Goal: Task Accomplishment & Management: Manage account settings

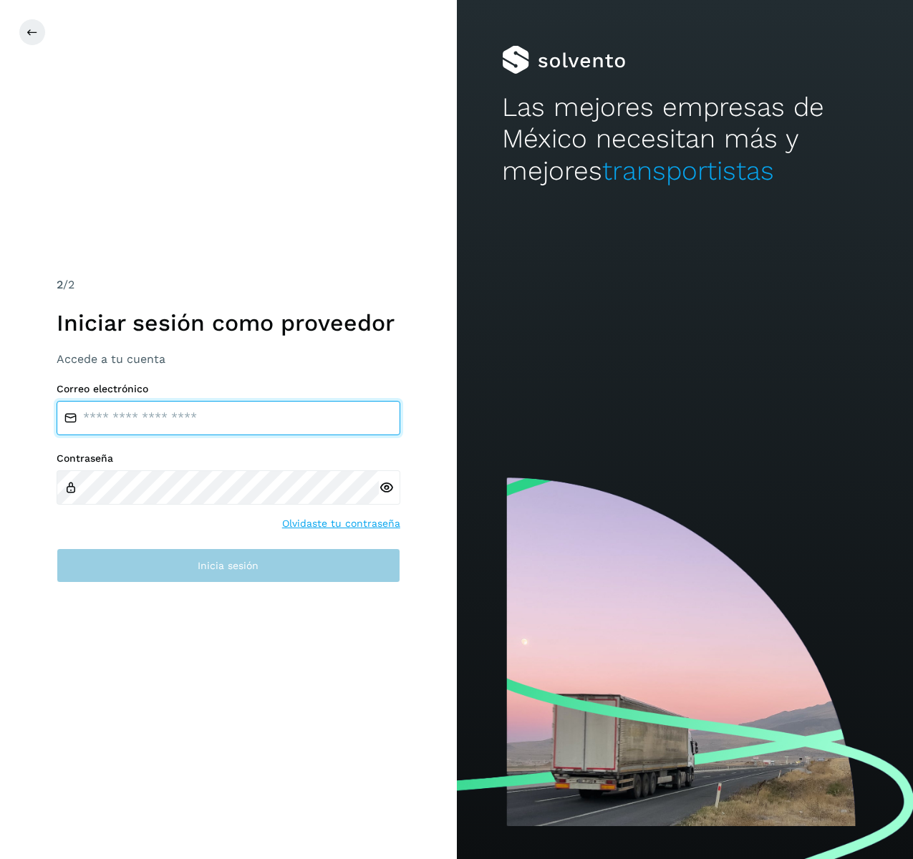
type input "**********"
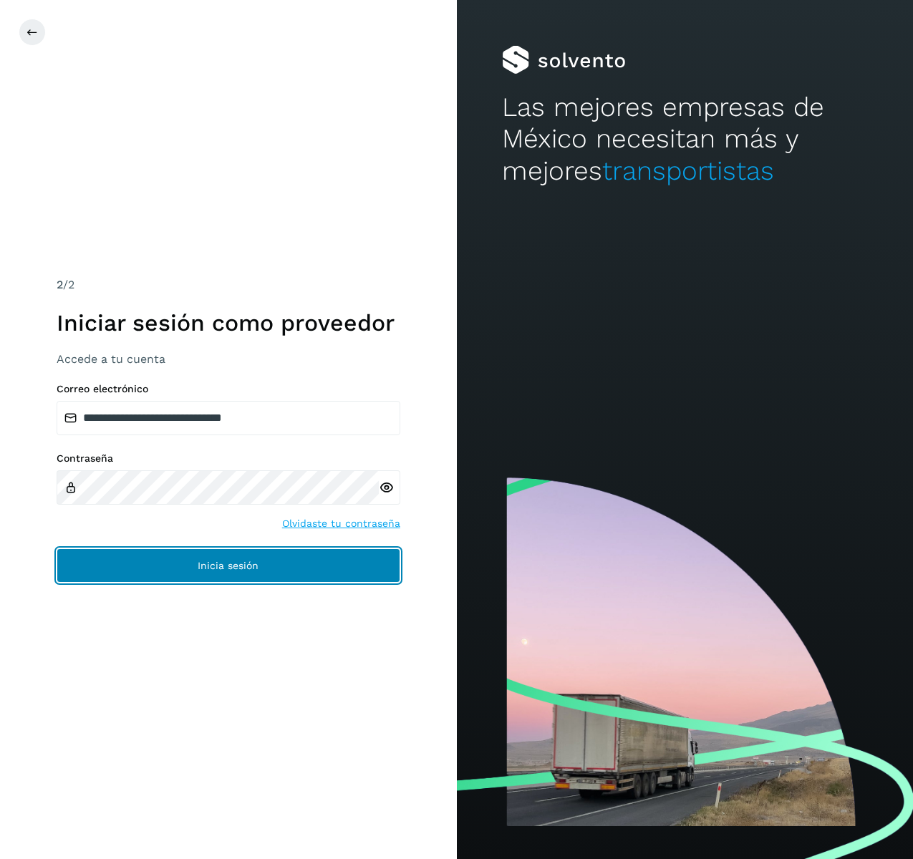
click at [273, 581] on button "Inicia sesión" at bounding box center [229, 565] width 344 height 34
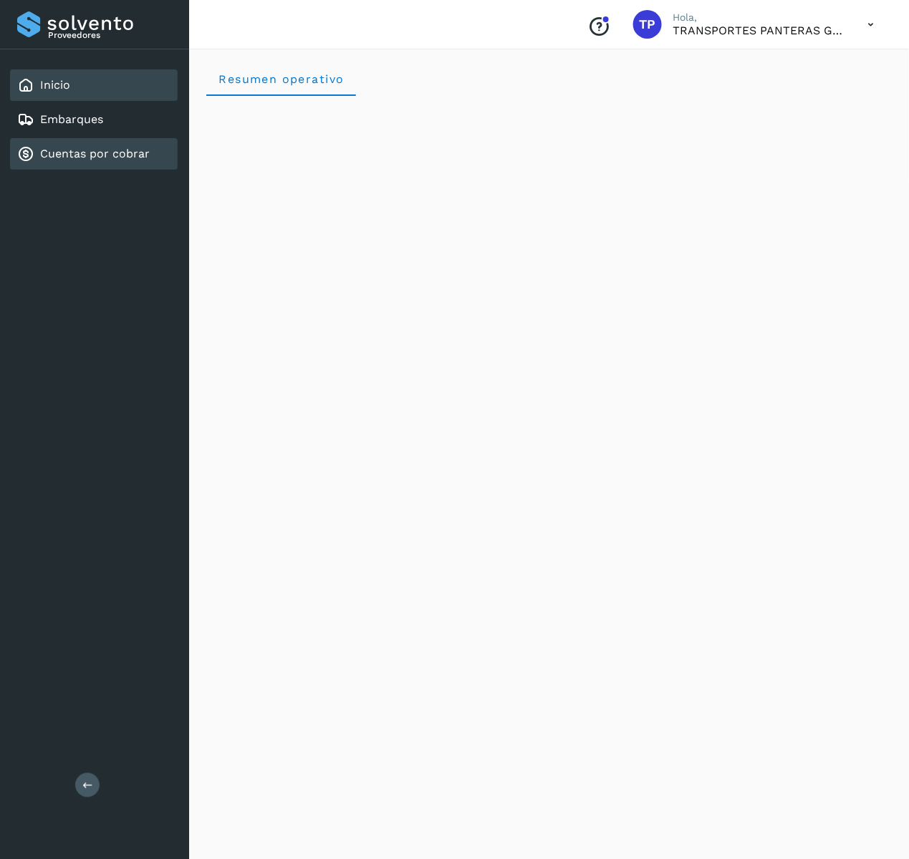
click at [95, 141] on div "Cuentas por cobrar" at bounding box center [94, 154] width 168 height 32
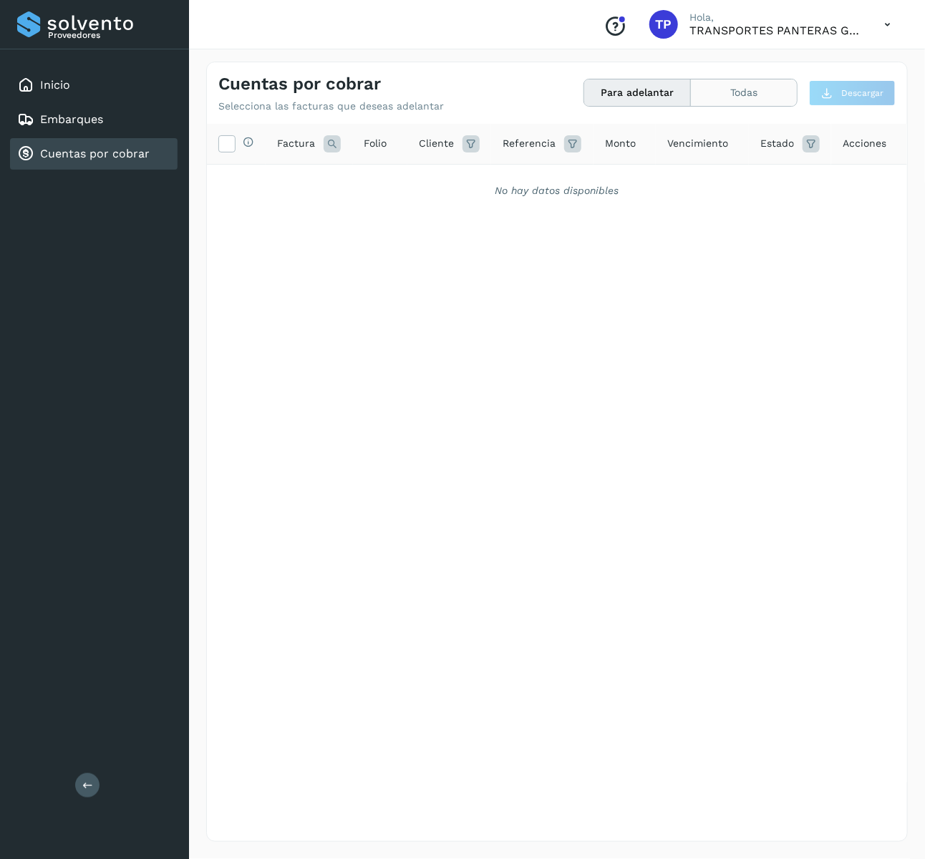
click at [731, 97] on button "Todas" at bounding box center [744, 92] width 106 height 26
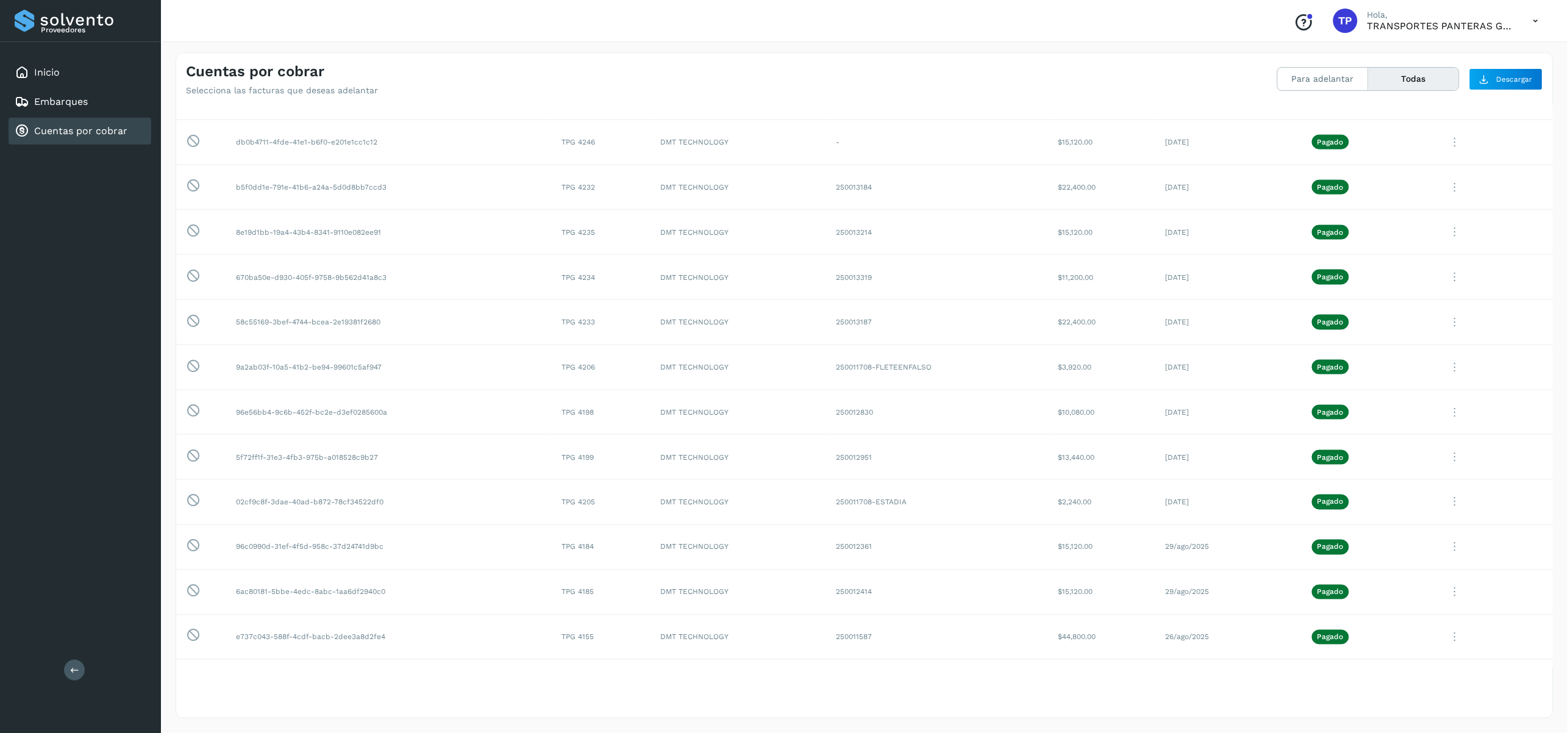
scroll to position [472, 0]
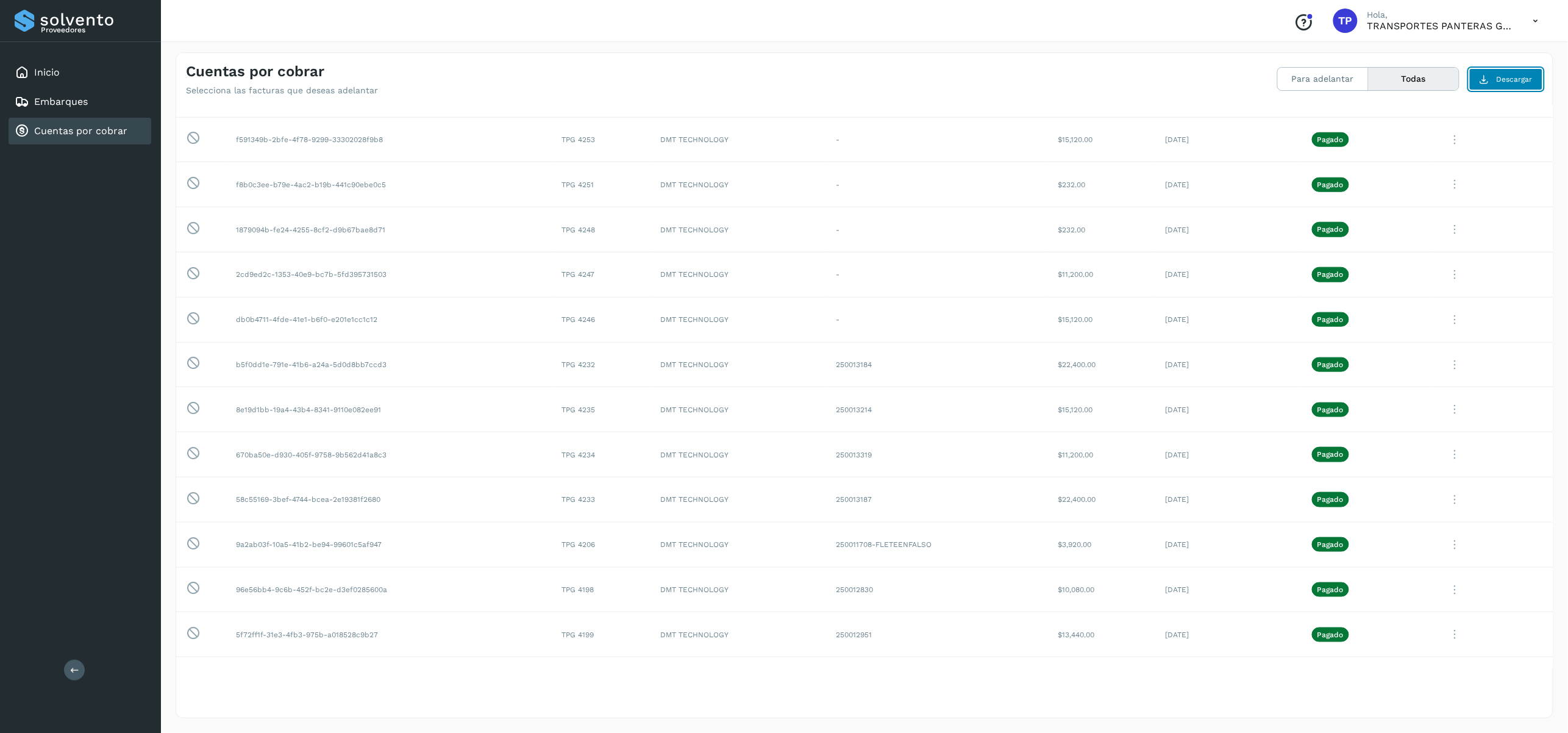
click at [787, 75] on button "Descargar" at bounding box center [1506, 79] width 74 height 22
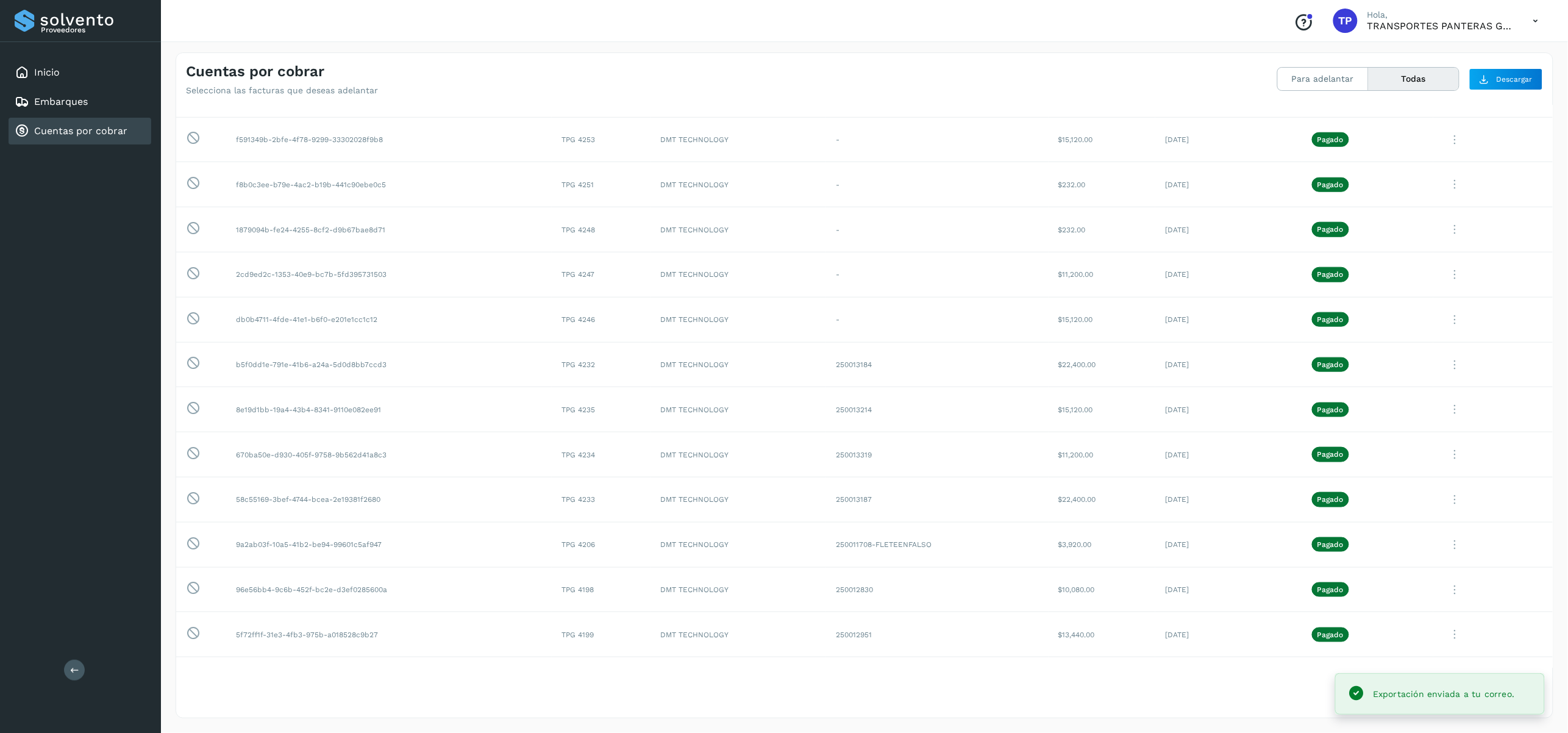
click at [787, 694] on span "Exportación enviada a tu correo." at bounding box center [1444, 693] width 142 height 9
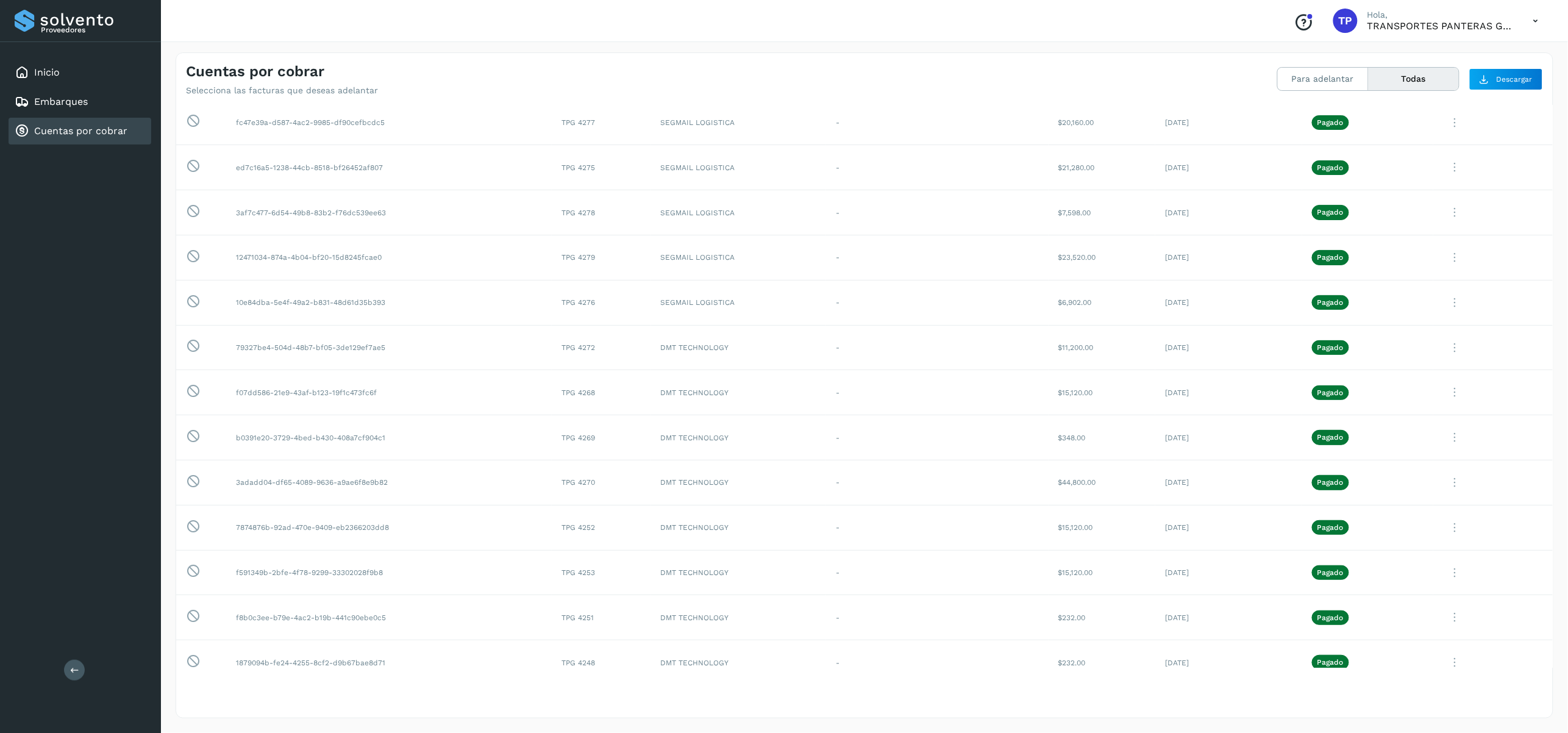
scroll to position [0, 0]
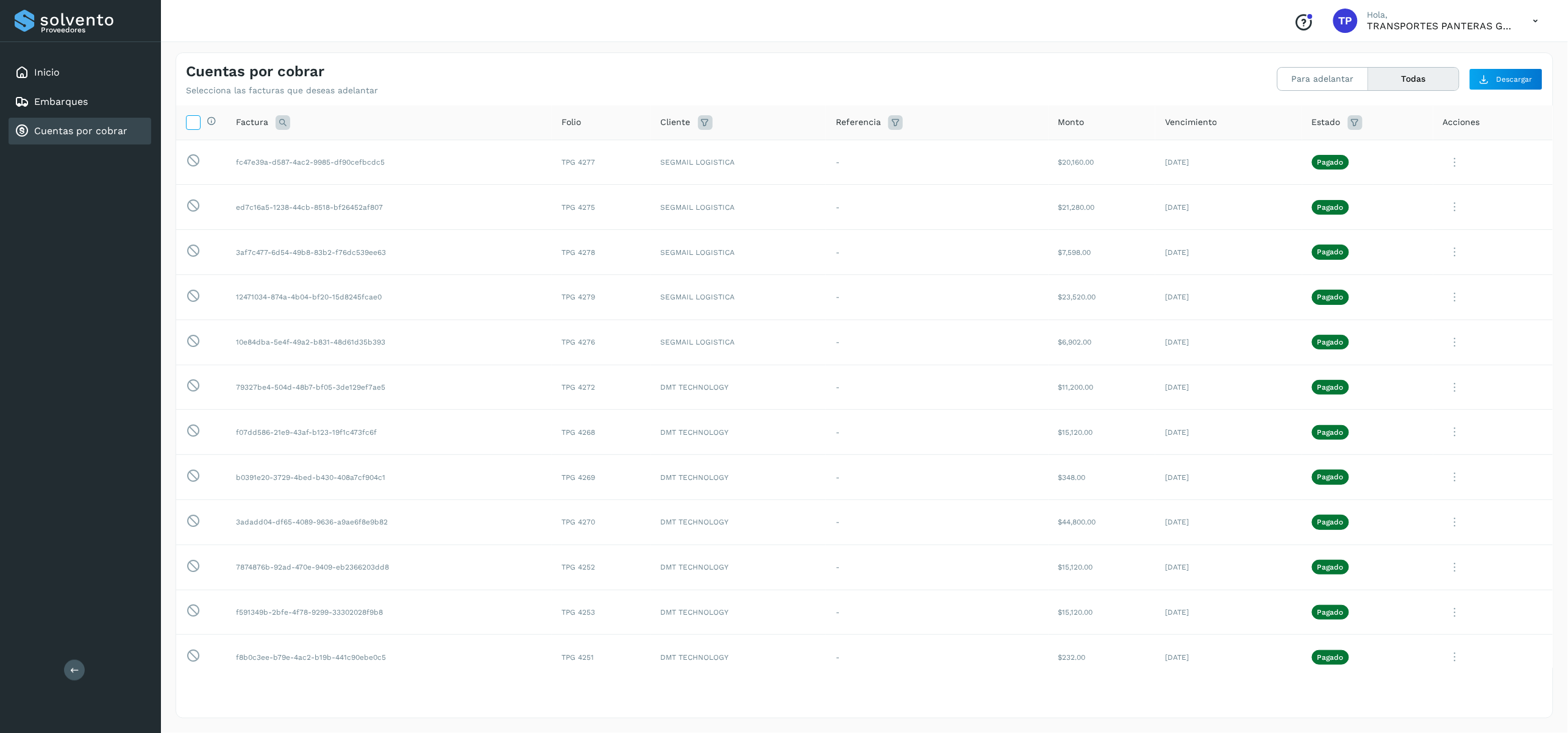
click at [198, 115] on icon at bounding box center [192, 121] width 13 height 13
click at [194, 118] on icon at bounding box center [192, 121] width 13 height 13
click at [706, 121] on icon at bounding box center [705, 122] width 14 height 14
click at [735, 157] on input "text" at bounding box center [773, 152] width 132 height 20
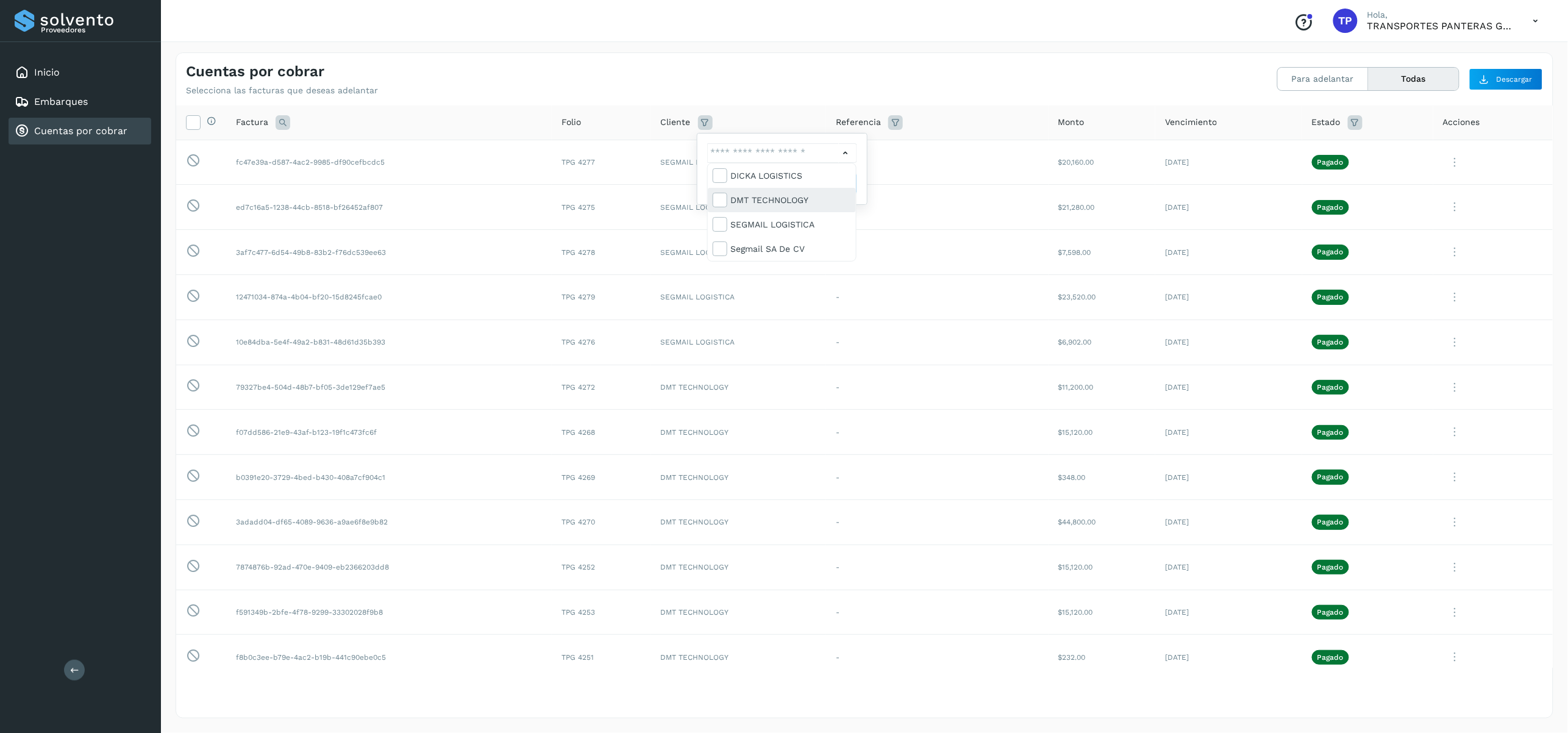
click at [787, 199] on div "DMT TECHNOLOGY" at bounding box center [791, 200] width 121 height 14
type input "**********"
click at [787, 66] on div at bounding box center [784, 366] width 1568 height 733
click at [787, 176] on button "Filtrar" at bounding box center [814, 184] width 87 height 22
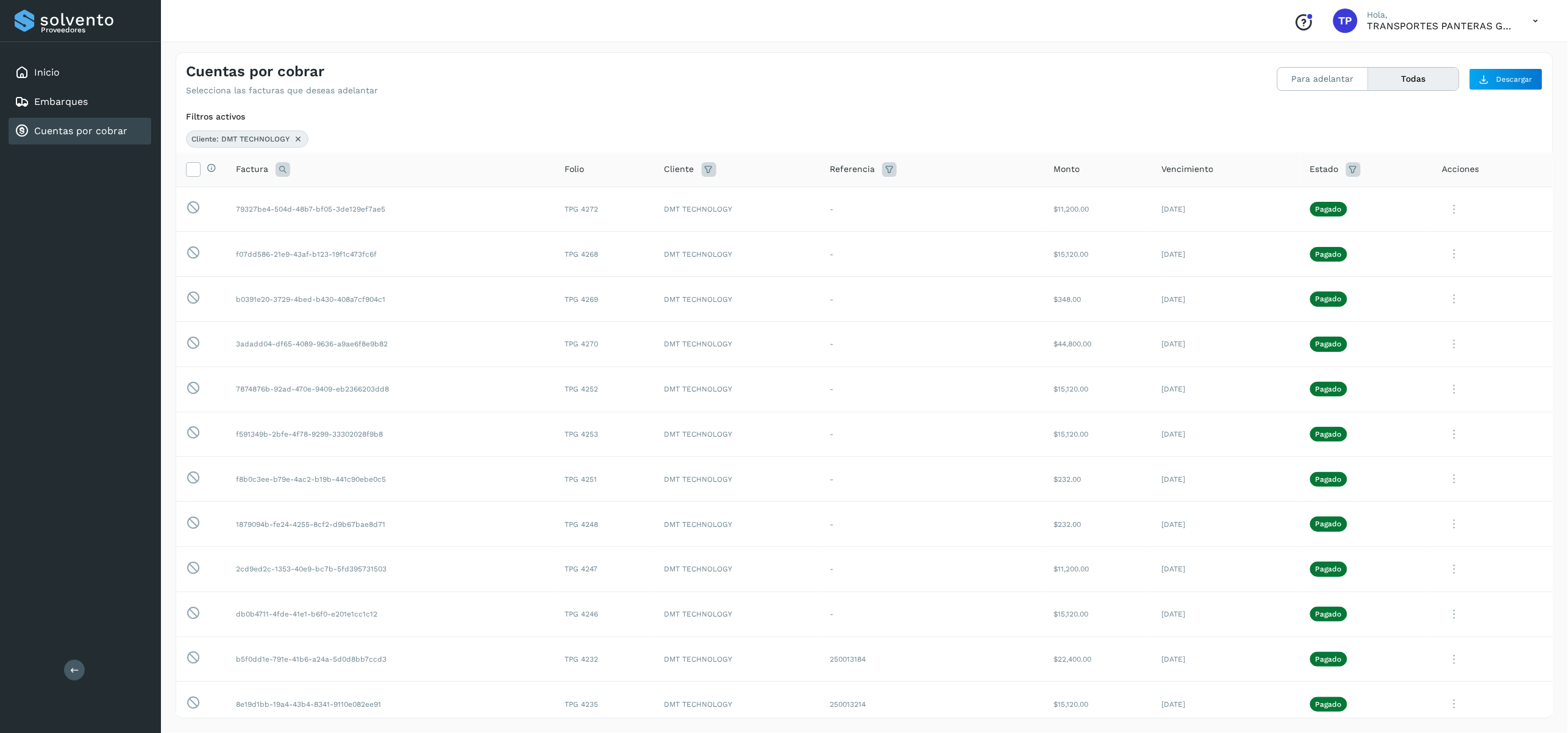
click at [787, 80] on div "Cuentas por cobrar Selecciona las facturas que deseas adelantar Para adelantar …" at bounding box center [864, 74] width 1377 height 43
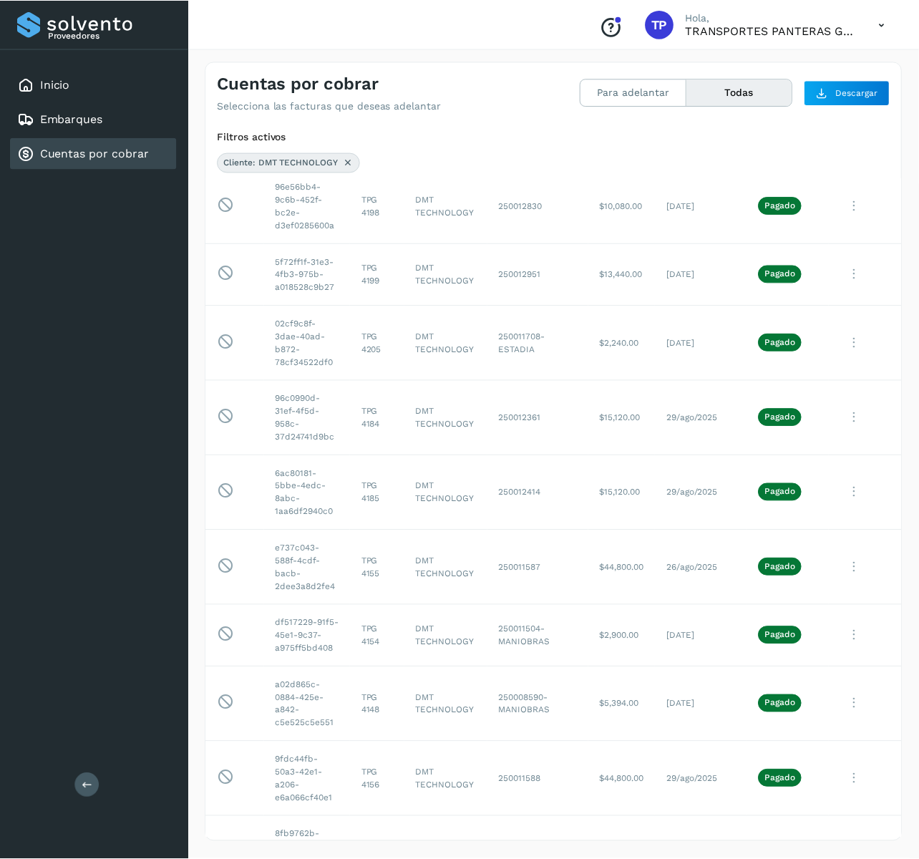
scroll to position [1756, 0]
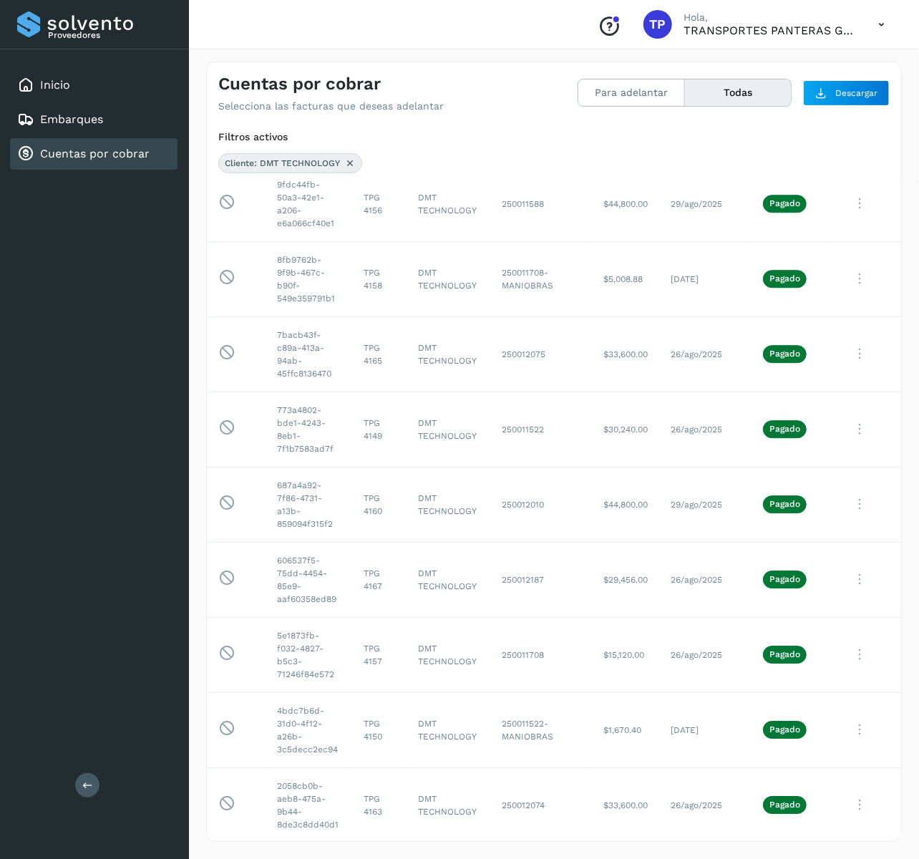
click at [755, 144] on div "Filtros activos" at bounding box center [554, 137] width 672 height 15
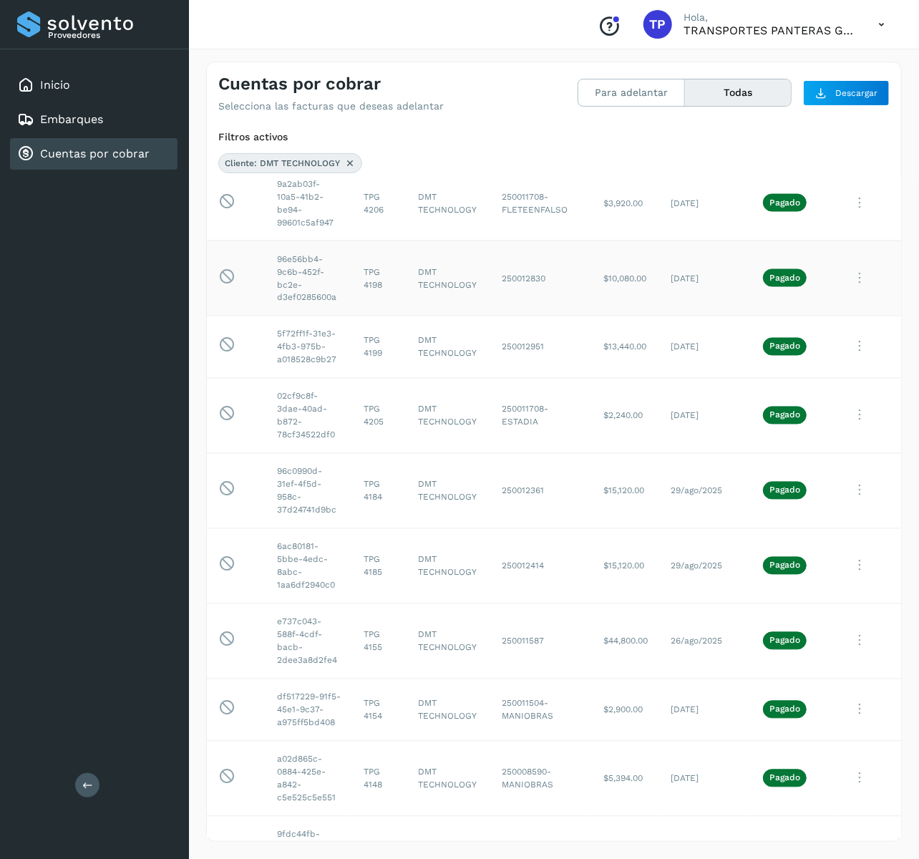
click at [408, 276] on td "DMT TECHNOLOGY" at bounding box center [449, 278] width 84 height 75
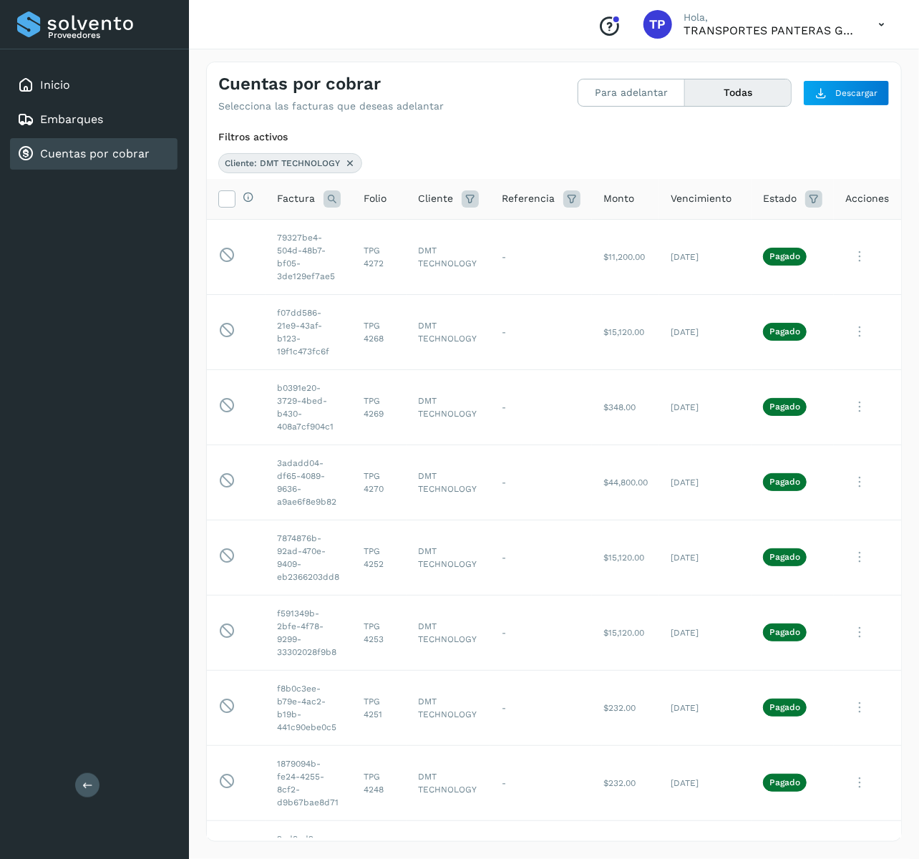
scroll to position [3435, 0]
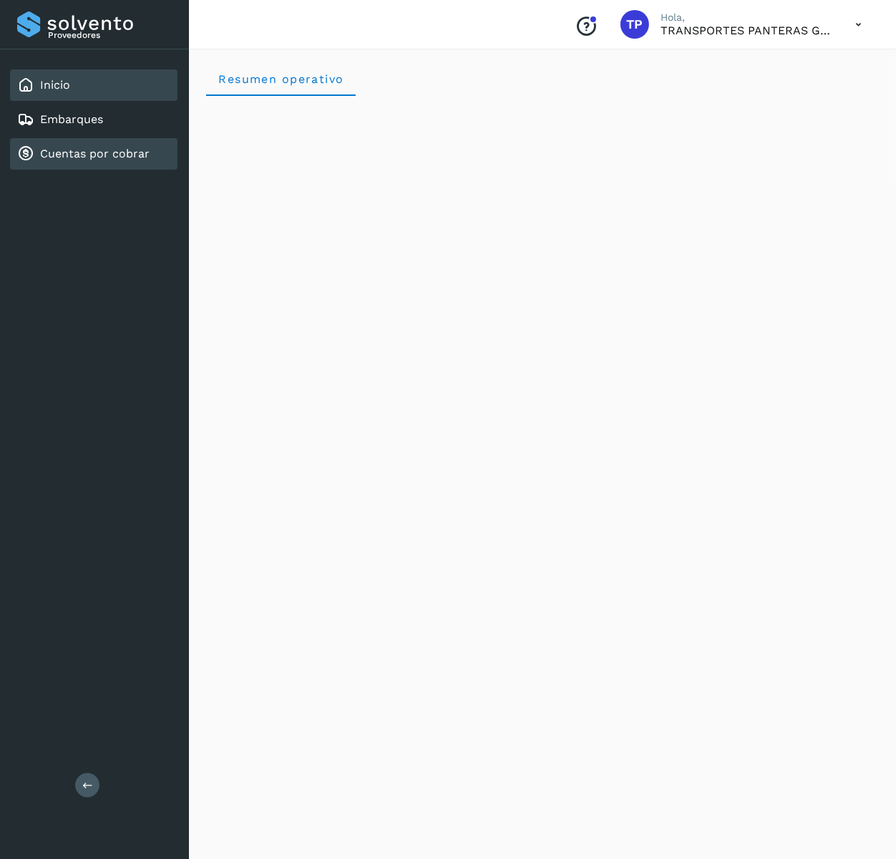
click at [85, 141] on div "Cuentas por cobrar" at bounding box center [94, 154] width 168 height 32
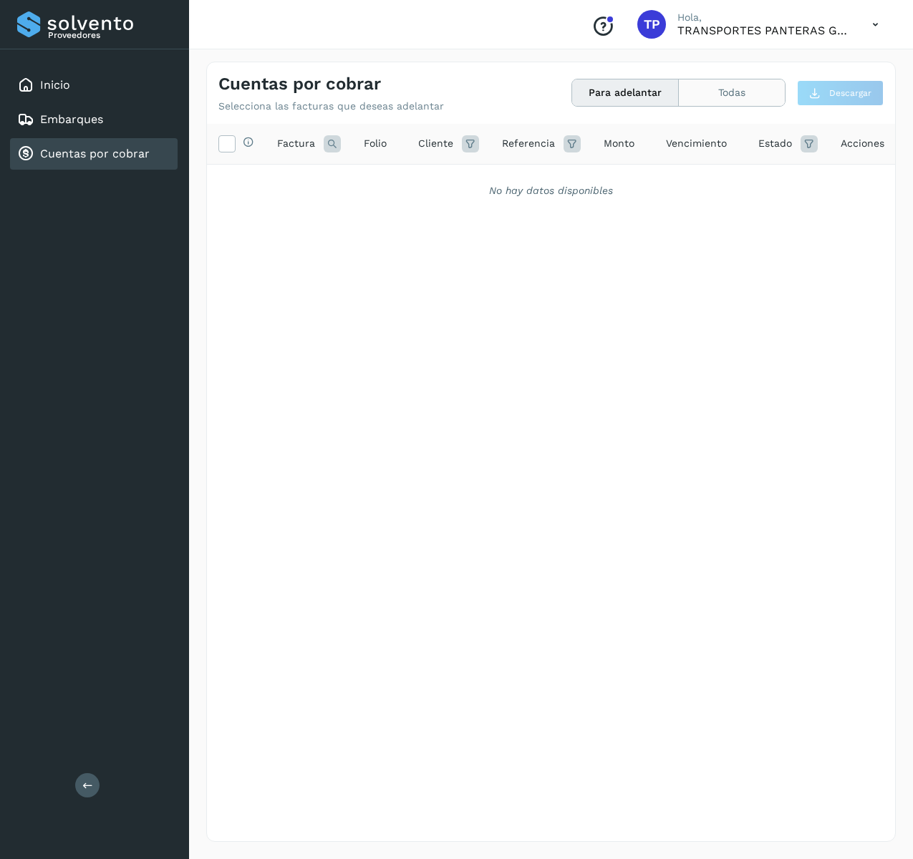
click at [716, 90] on button "Todas" at bounding box center [732, 92] width 106 height 26
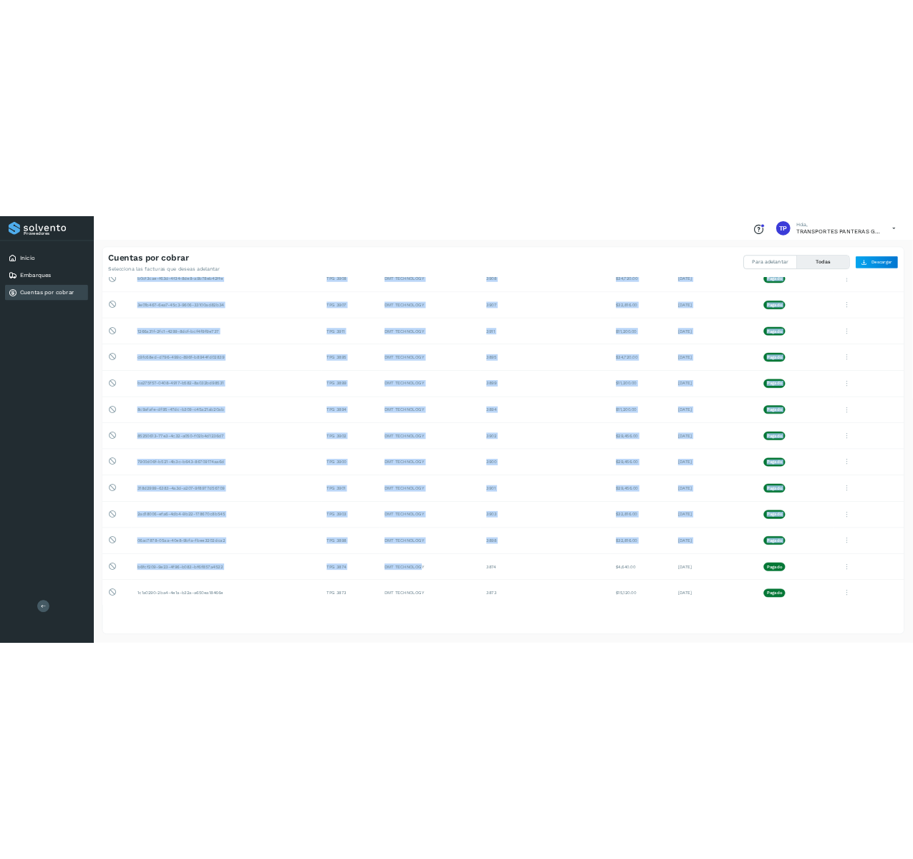
scroll to position [6005, 0]
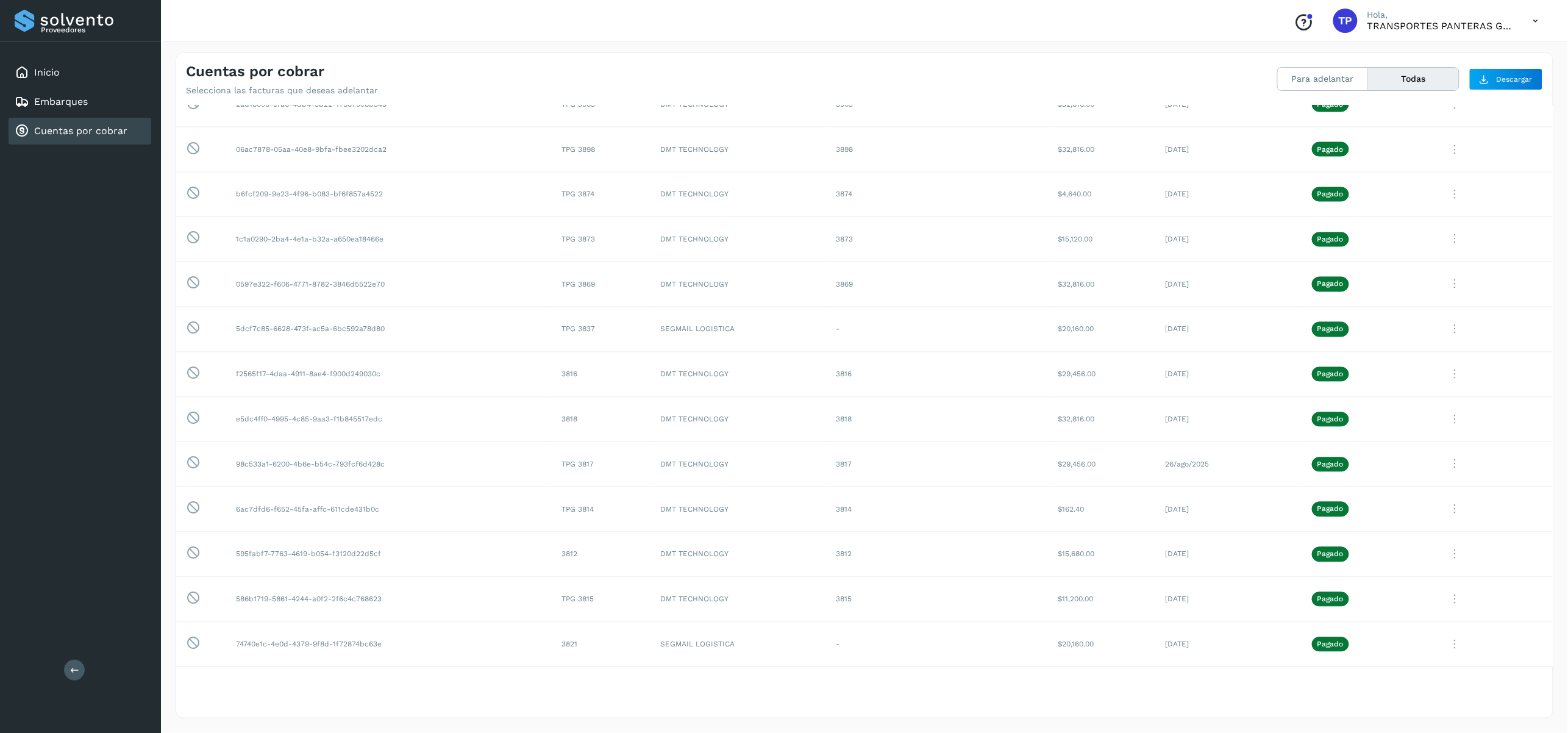
drag, startPoint x: 190, startPoint y: 151, endPoint x: 1328, endPoint y: 770, distance: 1295.5
click at [763, 730] on html "Proveedores Inicio Embarques Cuentas por cobrar Salir Conoce nuestros beneficio…" at bounding box center [784, 366] width 1568 height 733
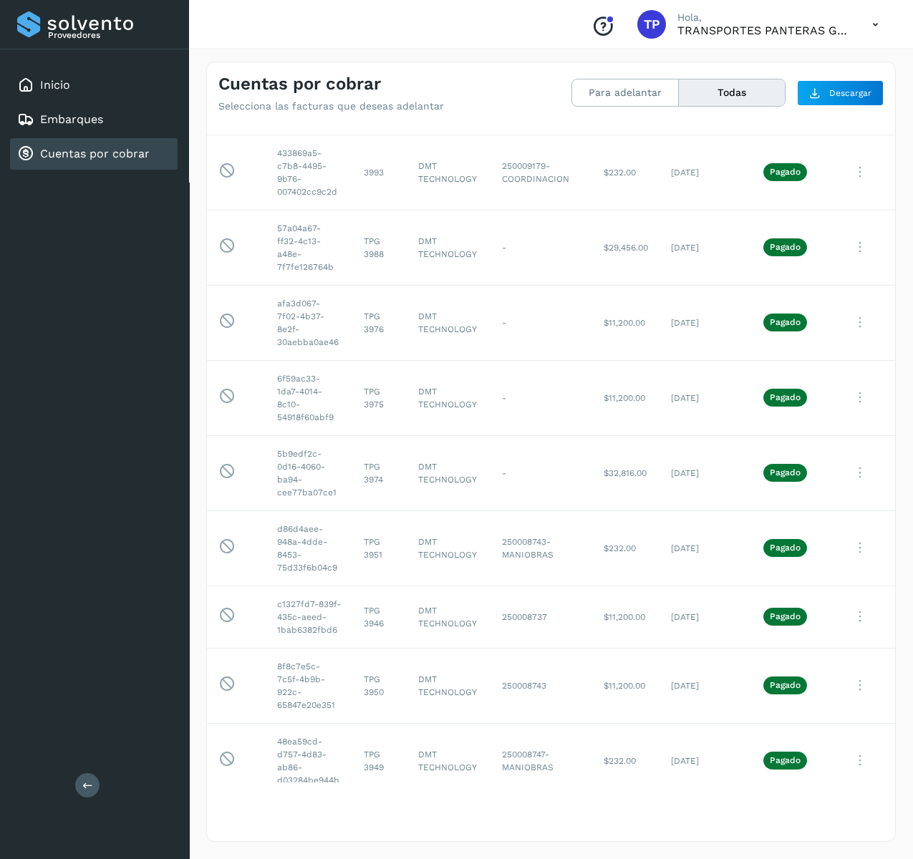
scroll to position [8409, 0]
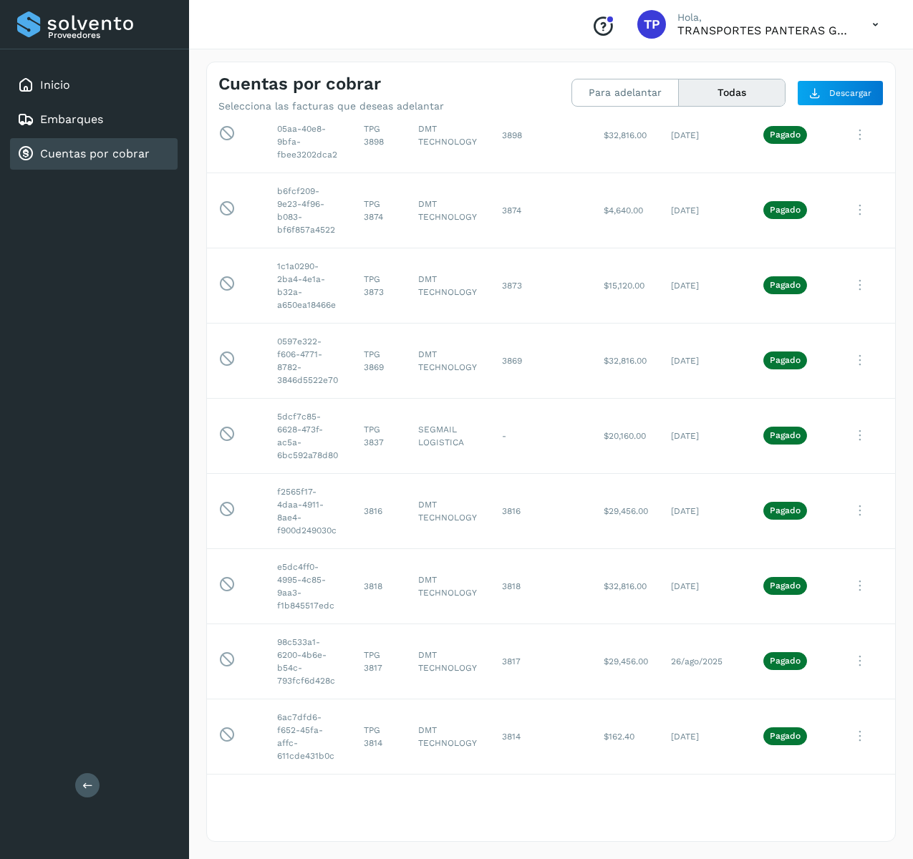
click at [465, 74] on div "Cuentas por cobrar Selecciona las facturas que deseas adelantar" at bounding box center [384, 93] width 333 height 39
click at [459, 79] on div "Cuentas por cobrar Selecciona las facturas que deseas adelantar" at bounding box center [384, 93] width 333 height 39
click at [453, 82] on div "Cuentas por cobrar Selecciona las facturas que deseas adelantar" at bounding box center [384, 93] width 333 height 39
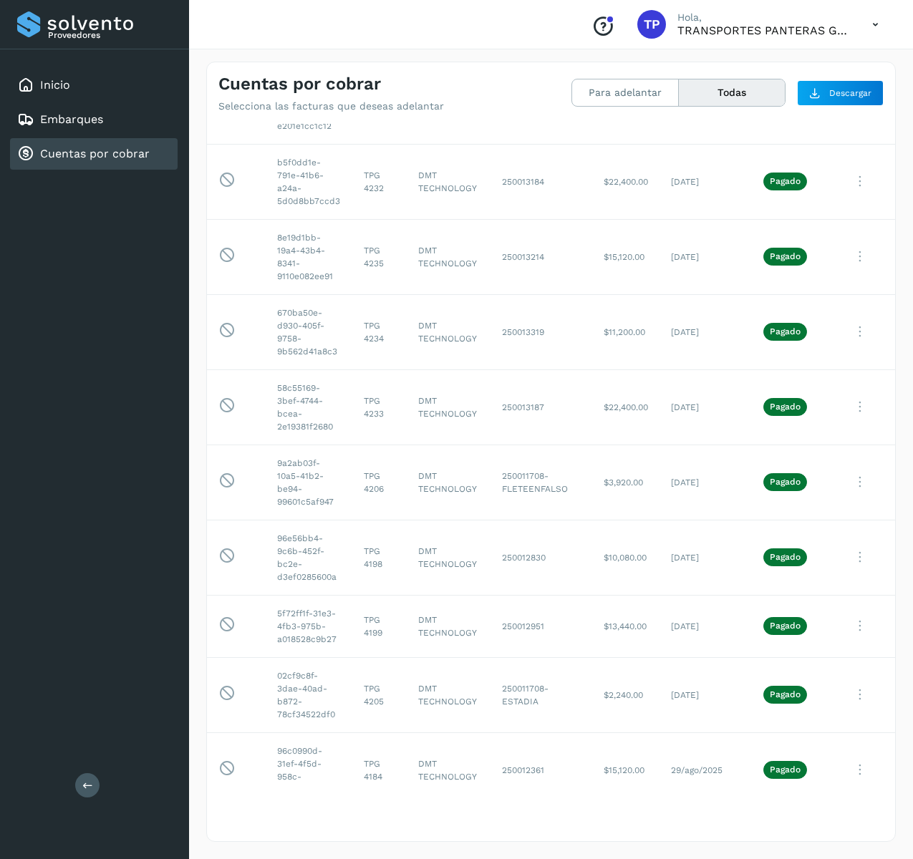
scroll to position [1233, 0]
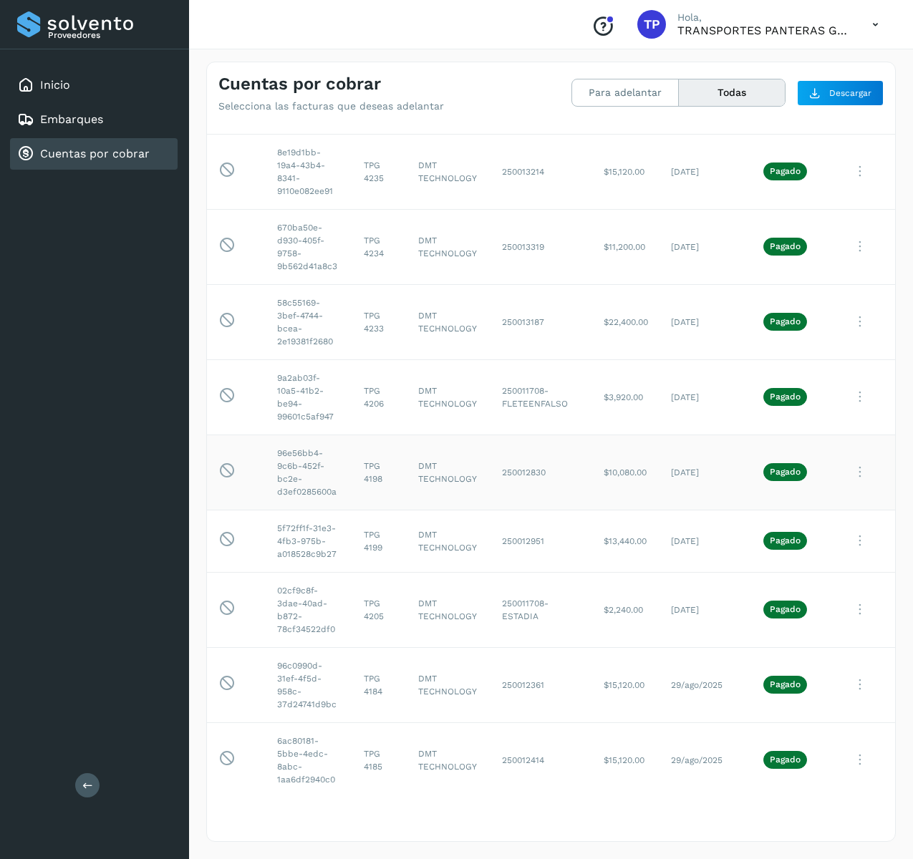
click at [536, 475] on td "250012830" at bounding box center [541, 472] width 102 height 75
copy td "250012830"
